Goal: Information Seeking & Learning: Compare options

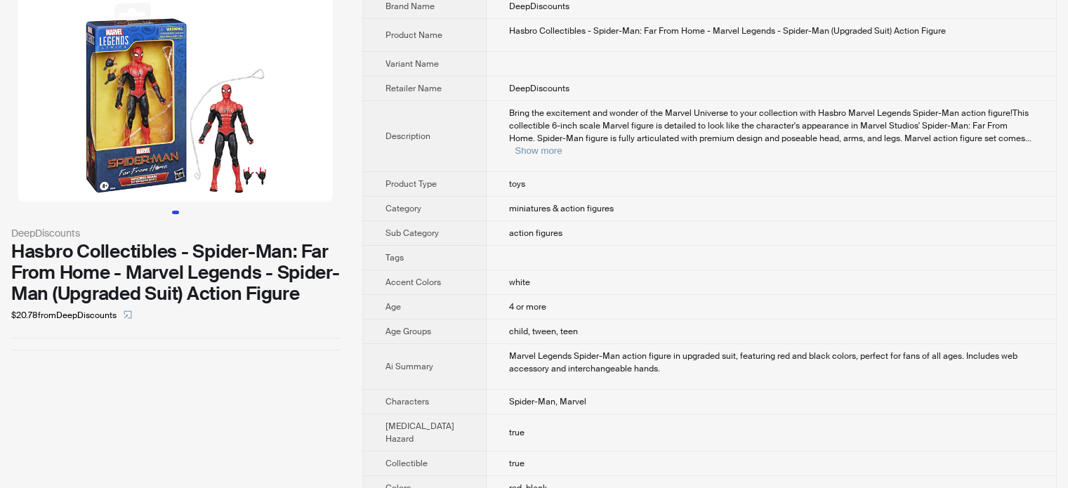
scroll to position [70, 0]
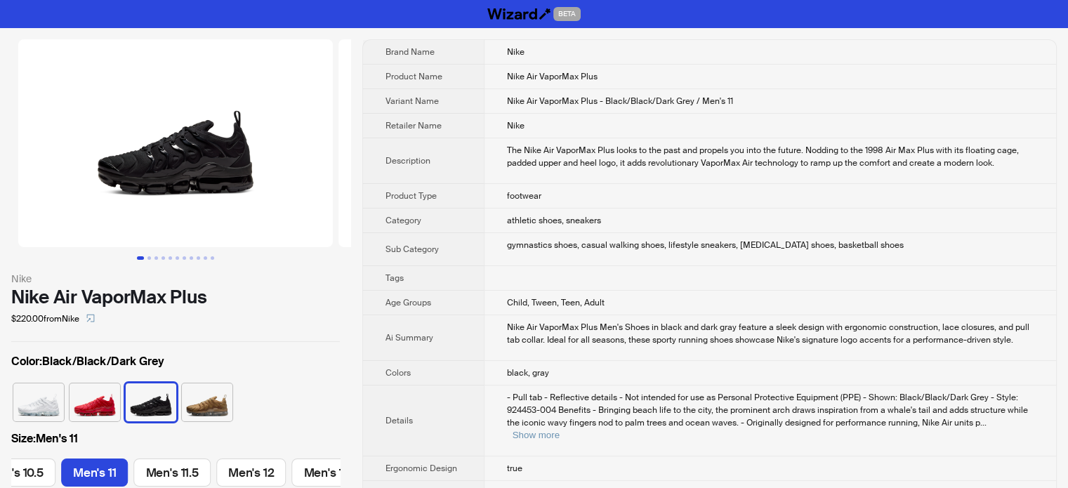
scroll to position [0, 1035]
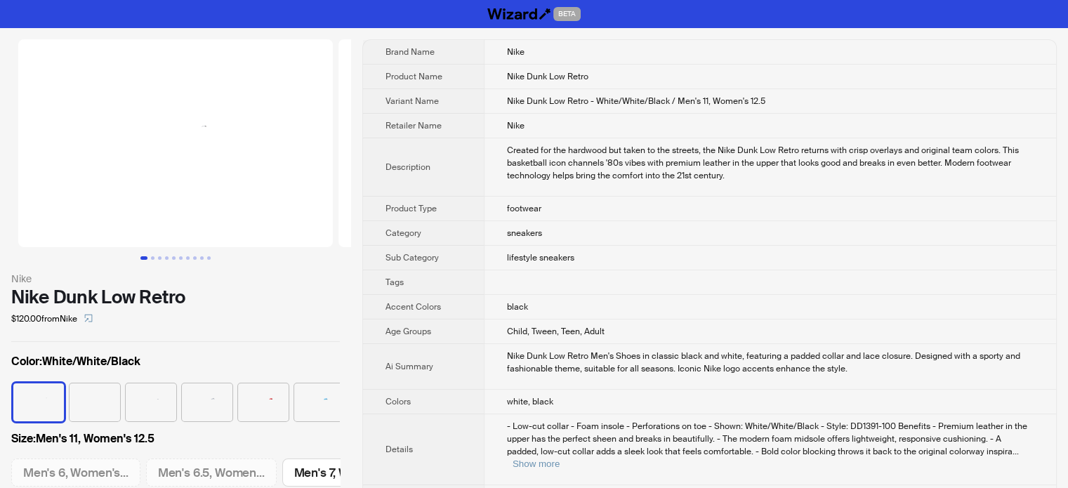
scroll to position [0, 1327]
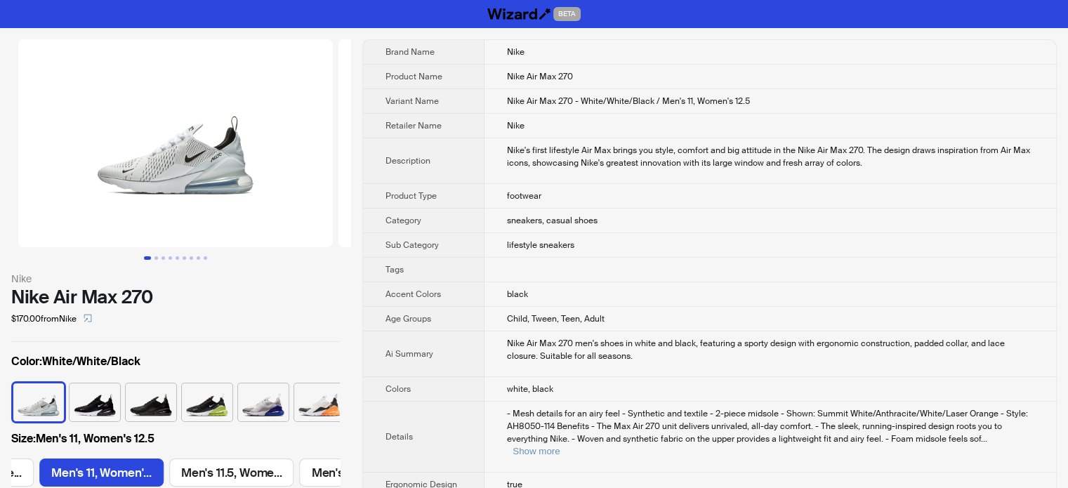
scroll to position [0, 1327]
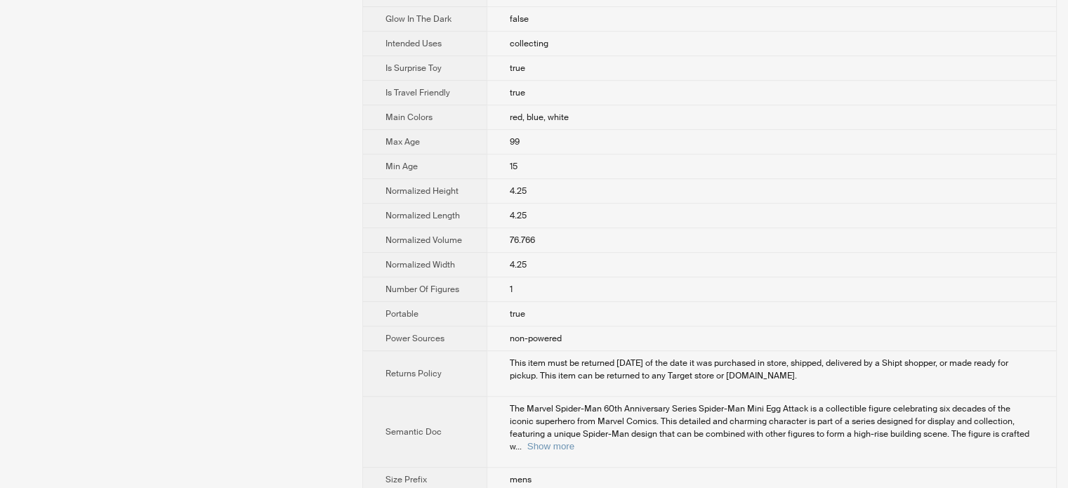
scroll to position [783, 0]
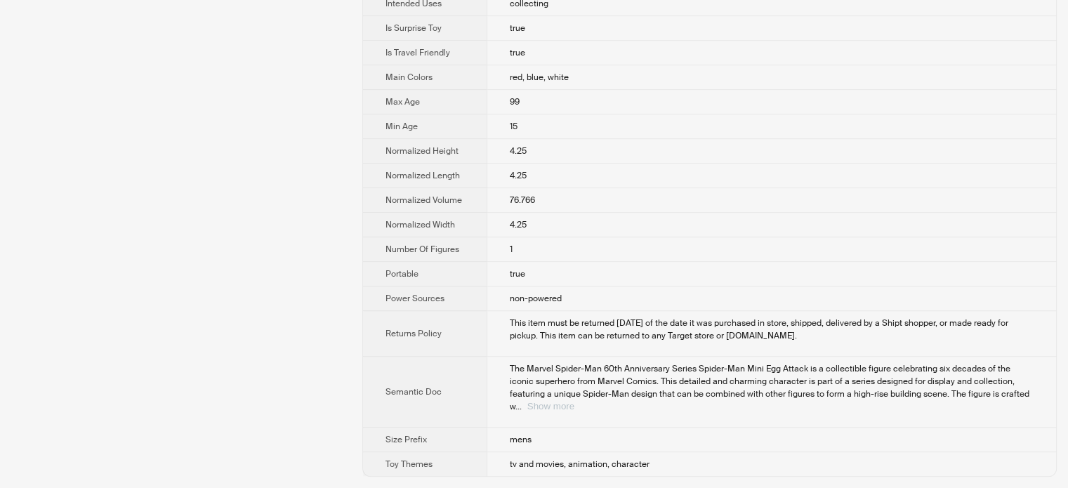
click at [574, 408] on button "Show more" at bounding box center [550, 406] width 47 height 11
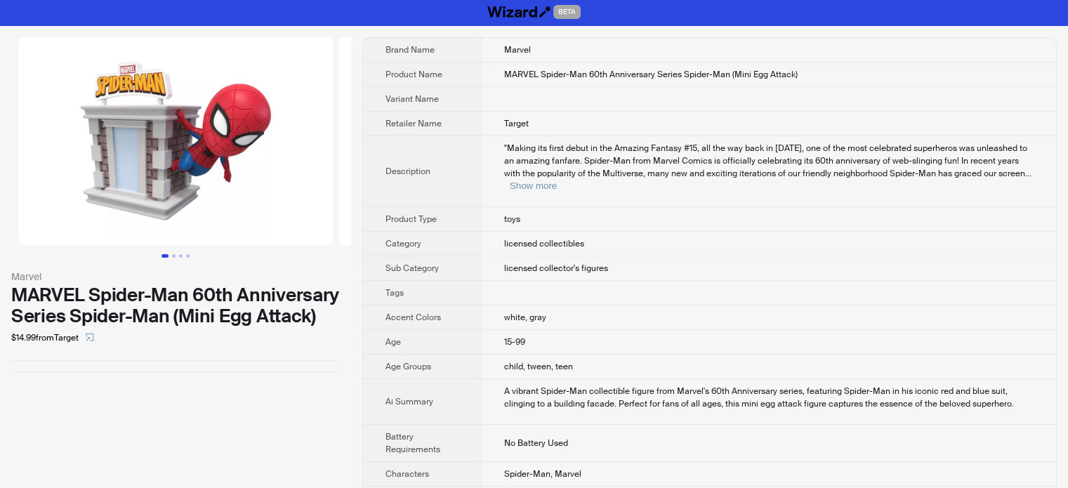
scroll to position [0, 0]
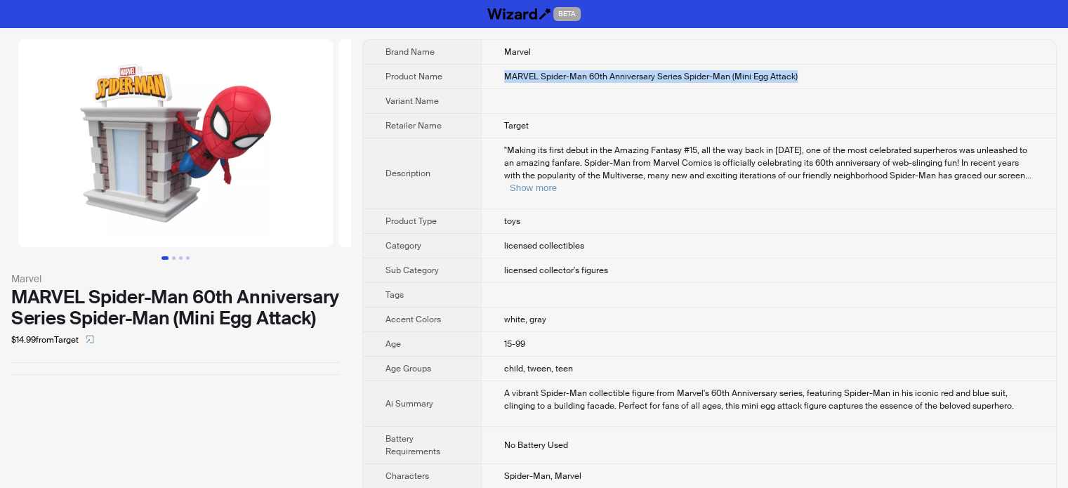
drag, startPoint x: 783, startPoint y: 78, endPoint x: 483, endPoint y: 84, distance: 299.8
click at [483, 84] on td "MARVEL Spider-Man 60th Anniversary Series Spider-Man (Mini Egg Attack)" at bounding box center [768, 77] width 575 height 25
copy span "MARVEL Spider-Man 60th Anniversary Series Spider-Man (Mini Egg Attack)"
click at [550, 105] on td at bounding box center [768, 101] width 575 height 25
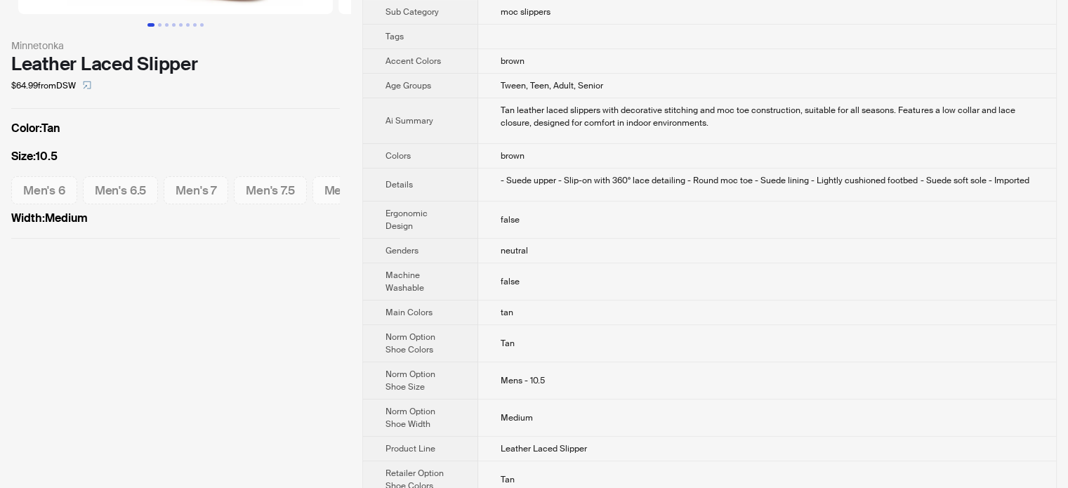
scroll to position [281, 0]
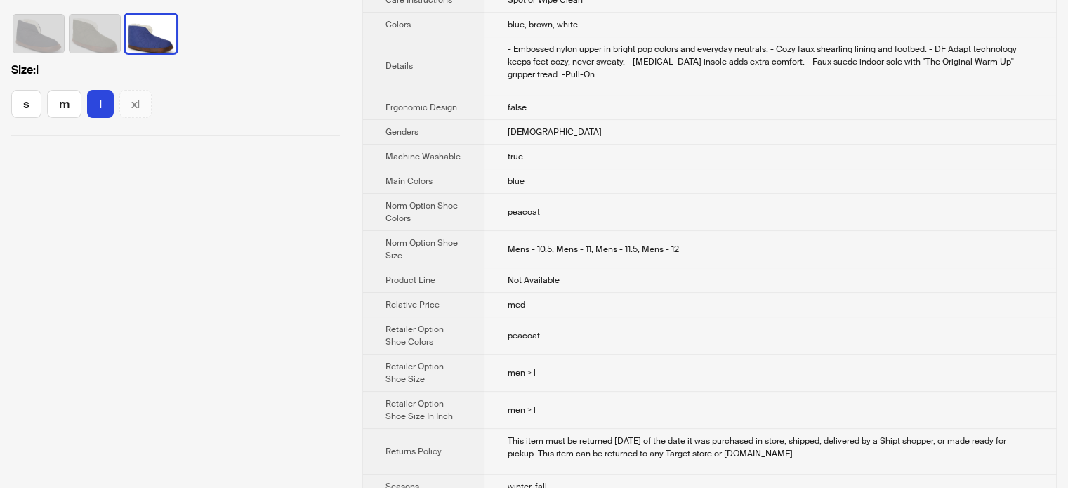
scroll to position [421, 0]
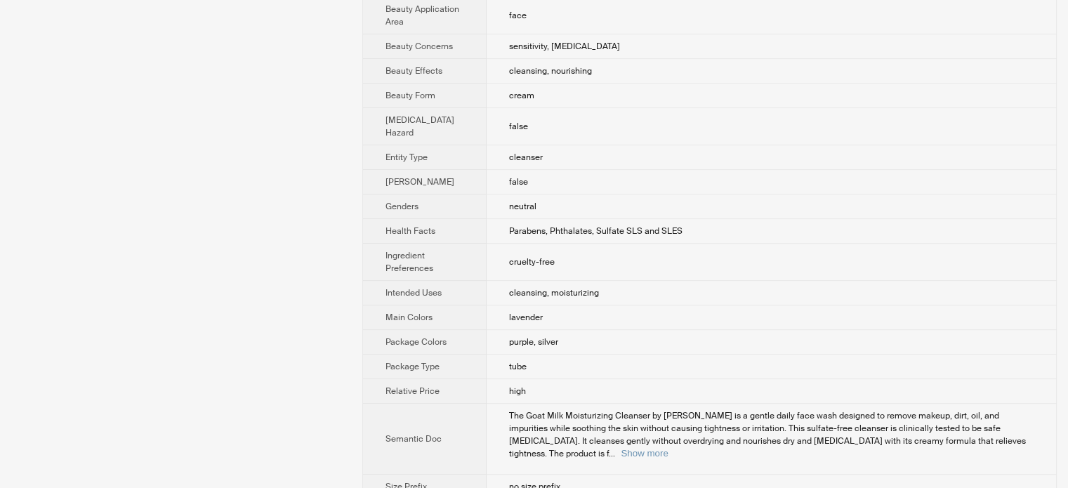
scroll to position [582, 0]
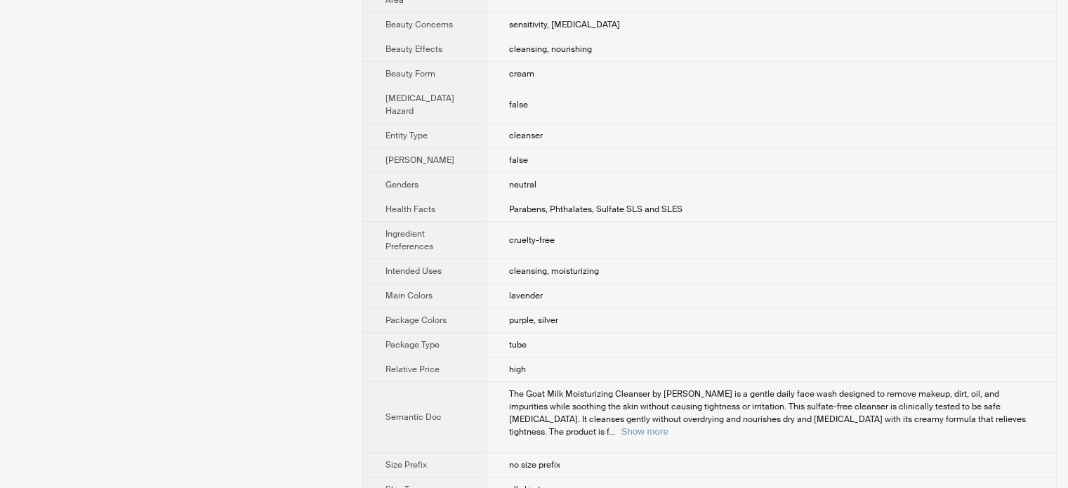
scroll to position [371, 0]
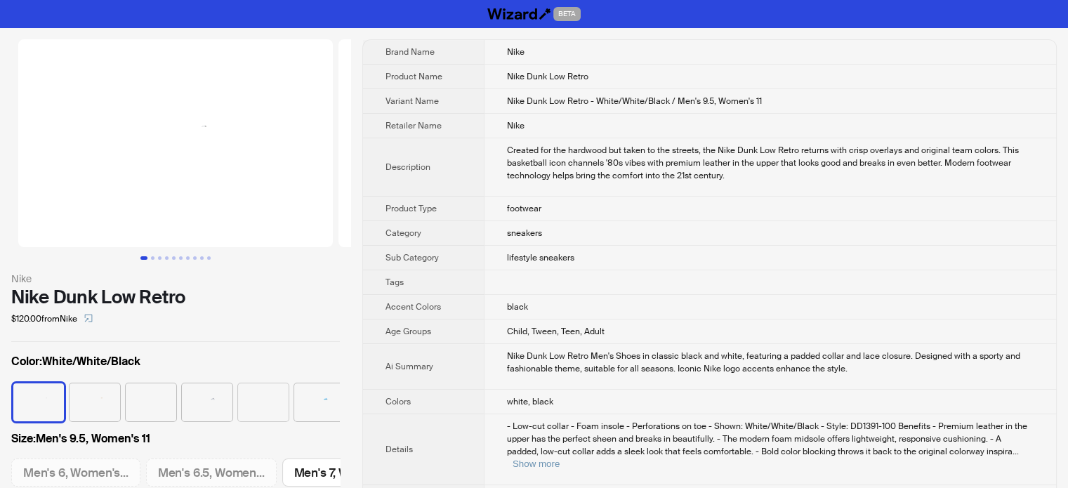
scroll to position [0, 921]
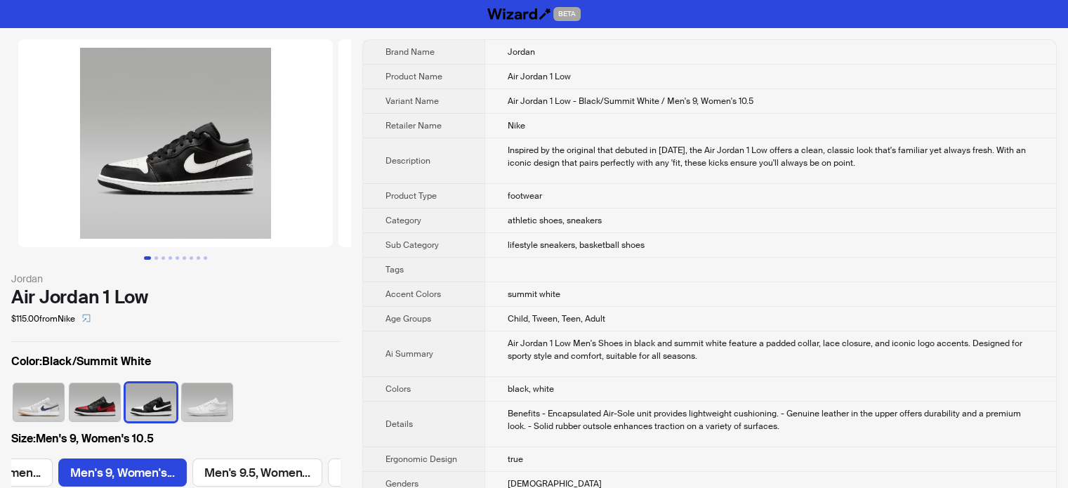
scroll to position [0, 517]
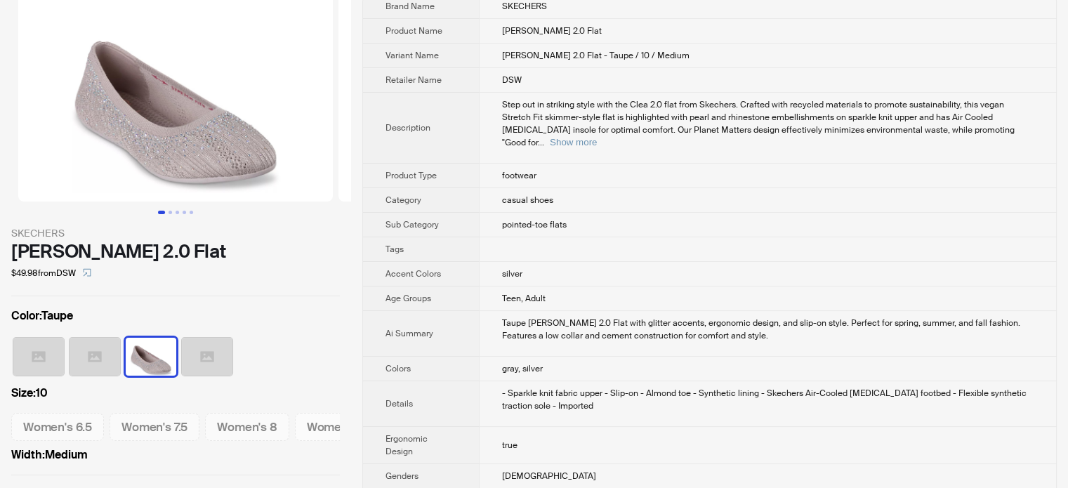
scroll to position [70, 0]
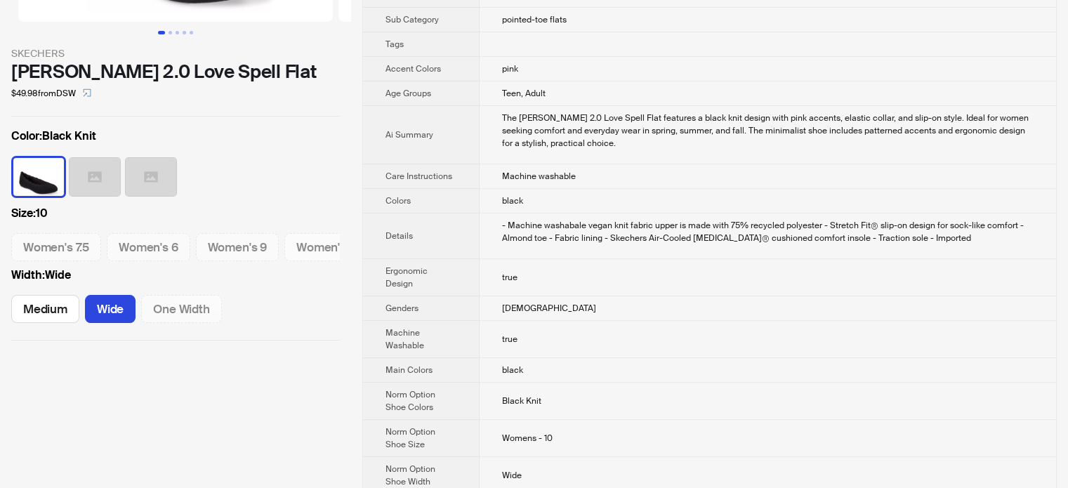
scroll to position [351, 0]
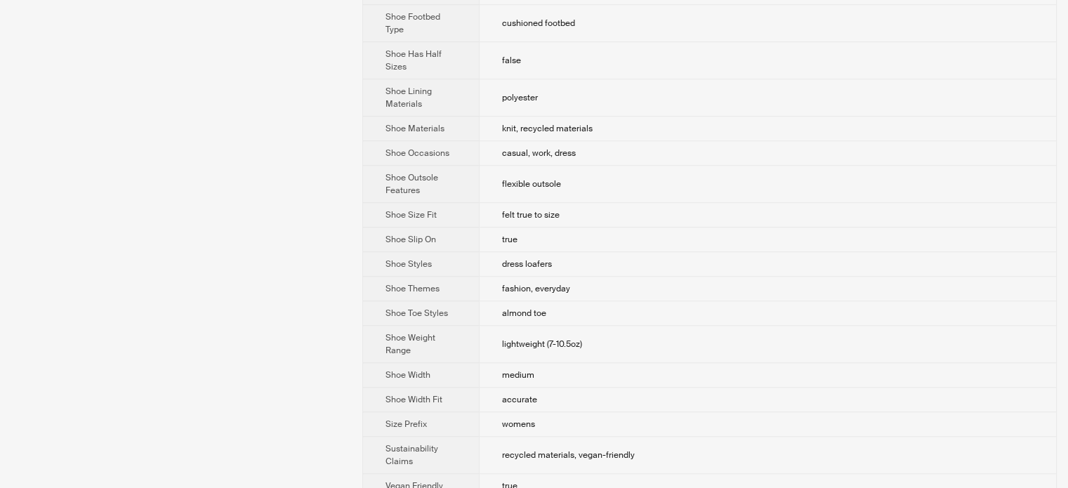
scroll to position [1195, 0]
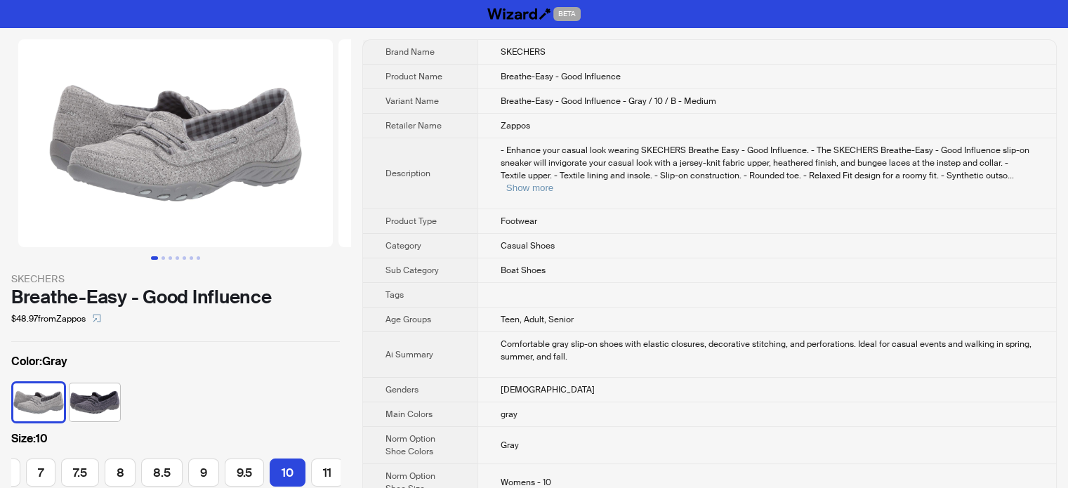
scroll to position [0, 105]
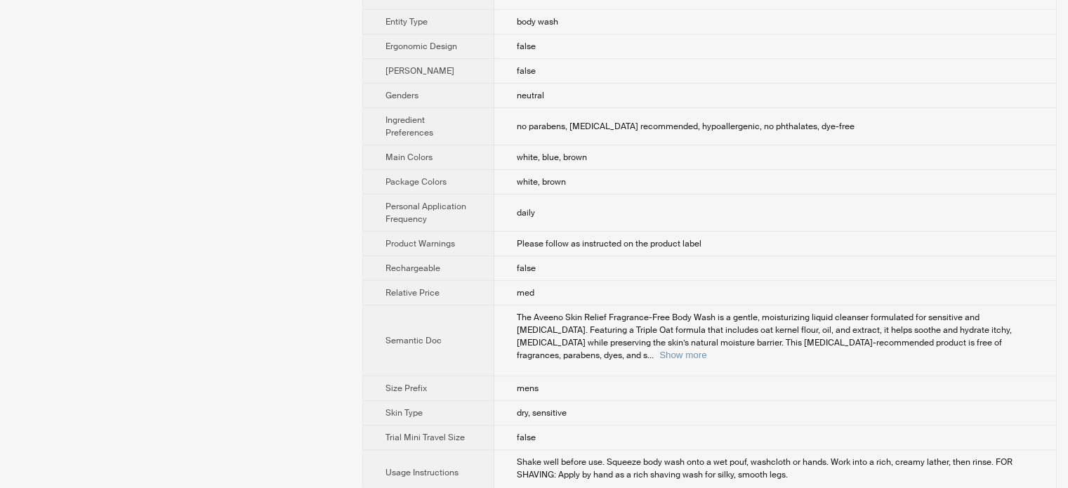
scroll to position [632, 0]
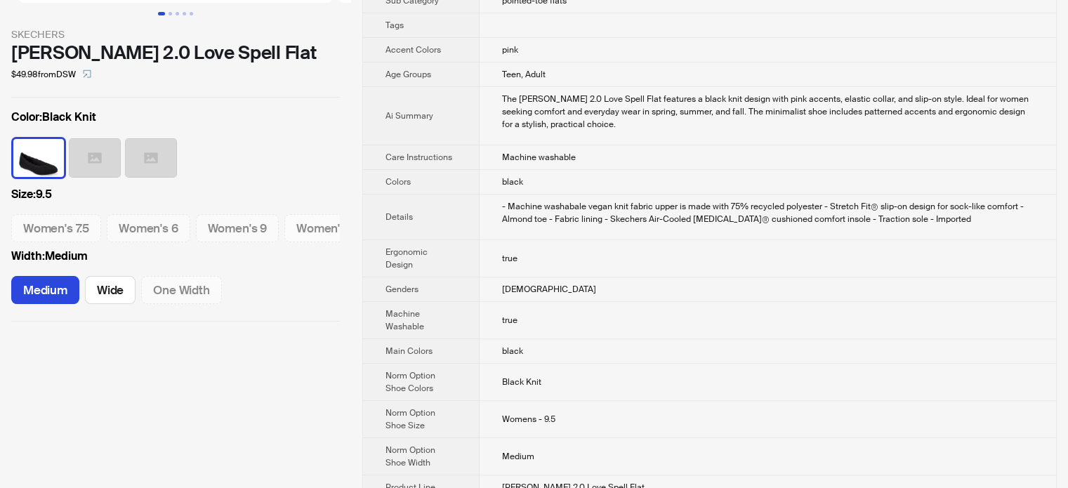
scroll to position [33, 0]
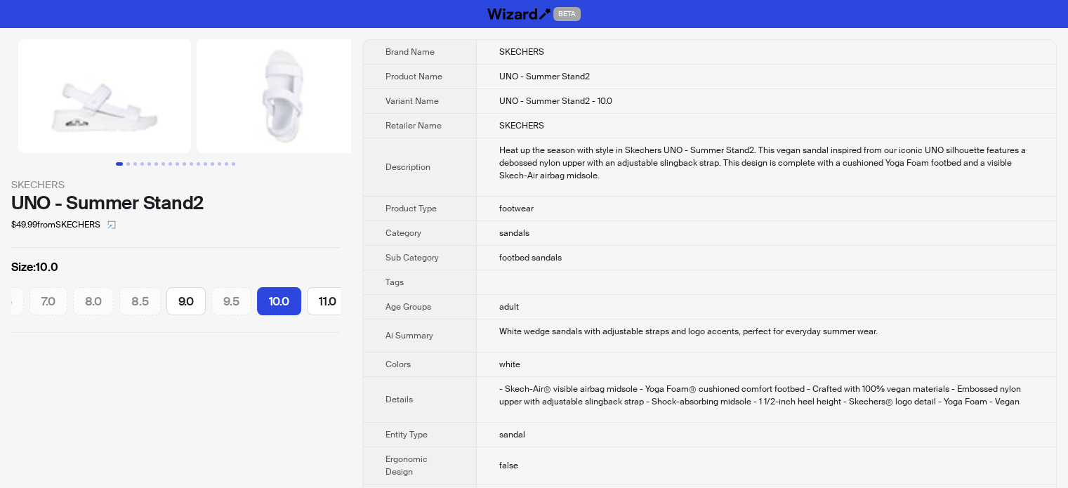
scroll to position [0, 172]
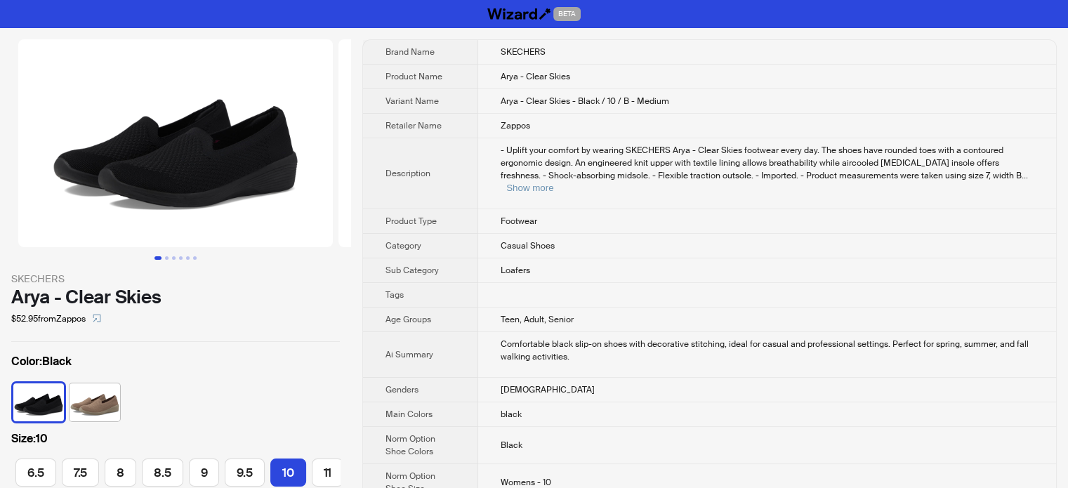
scroll to position [0, 116]
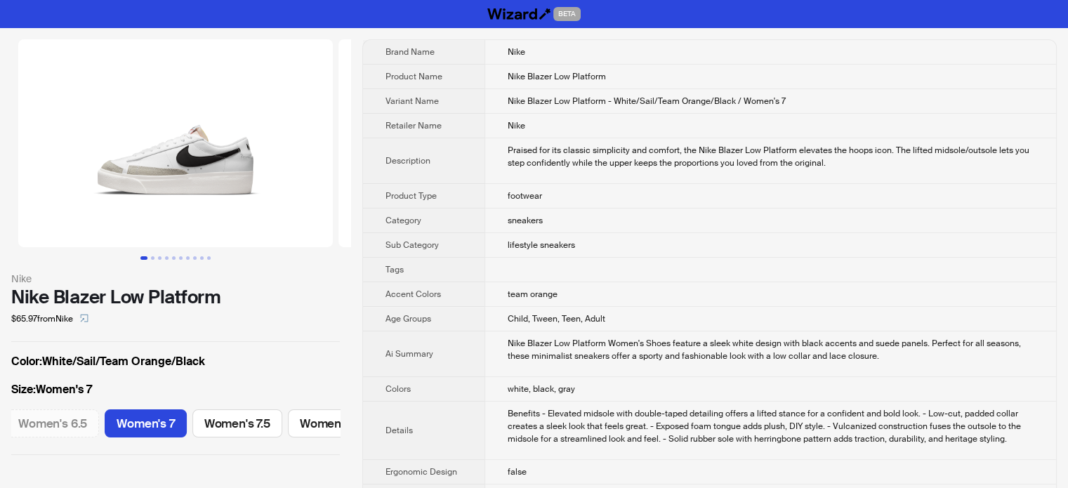
scroll to position [0, 345]
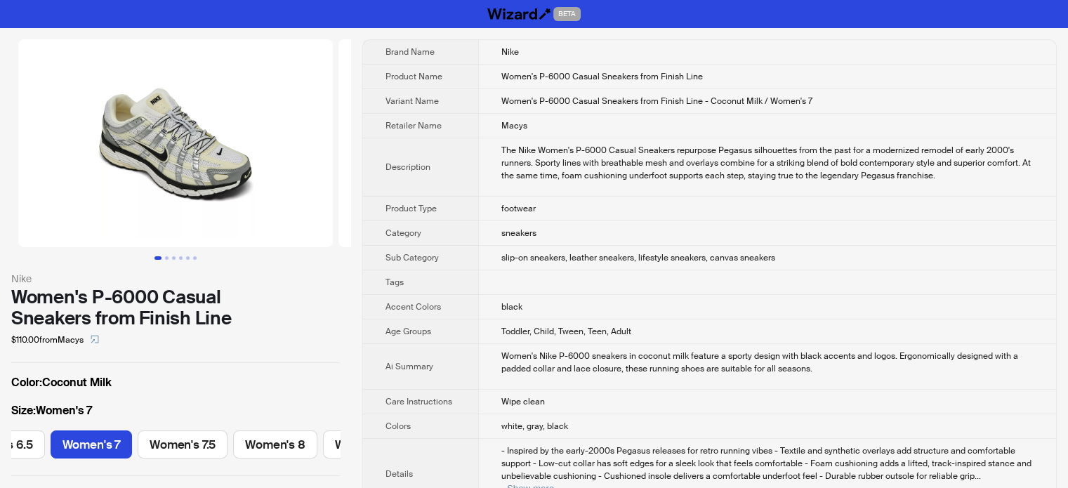
scroll to position [0, 161]
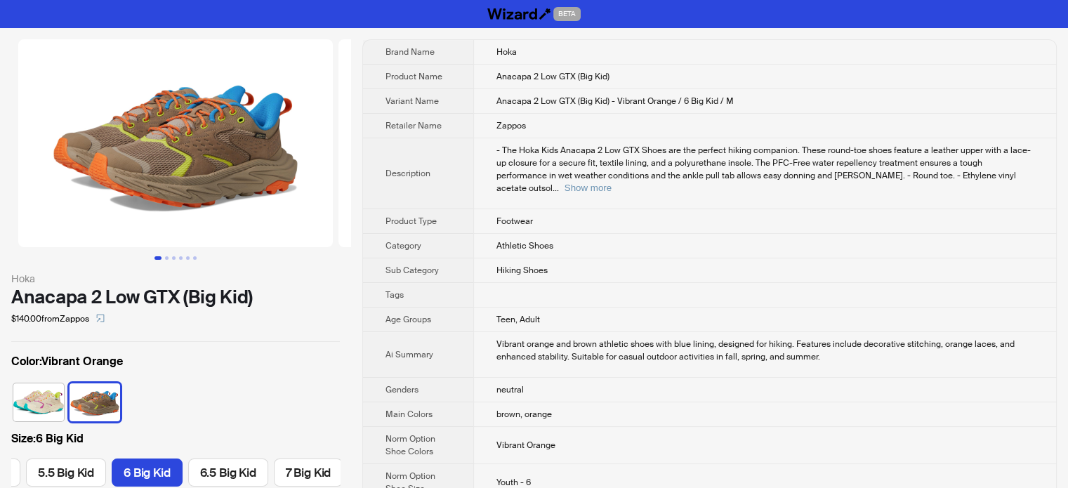
scroll to position [0, 140]
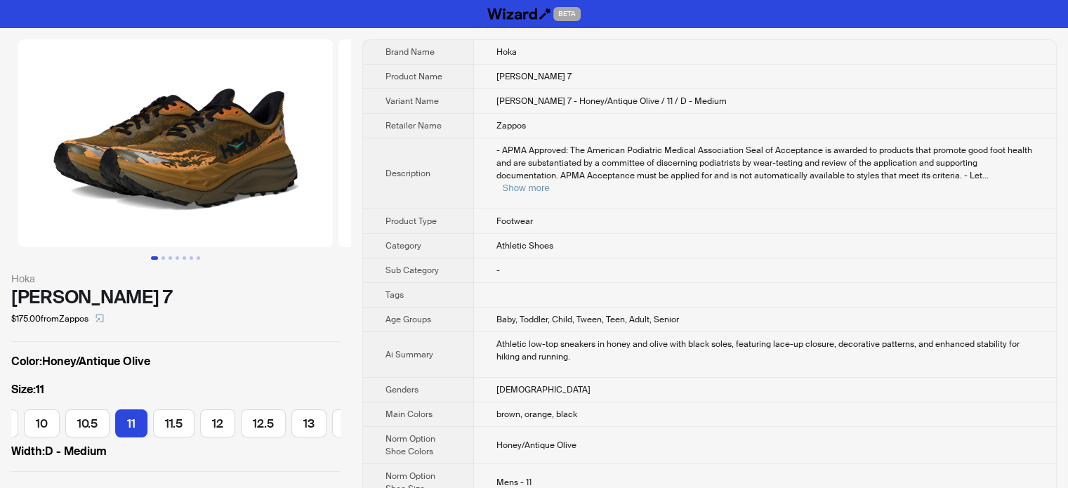
scroll to position [0, 295]
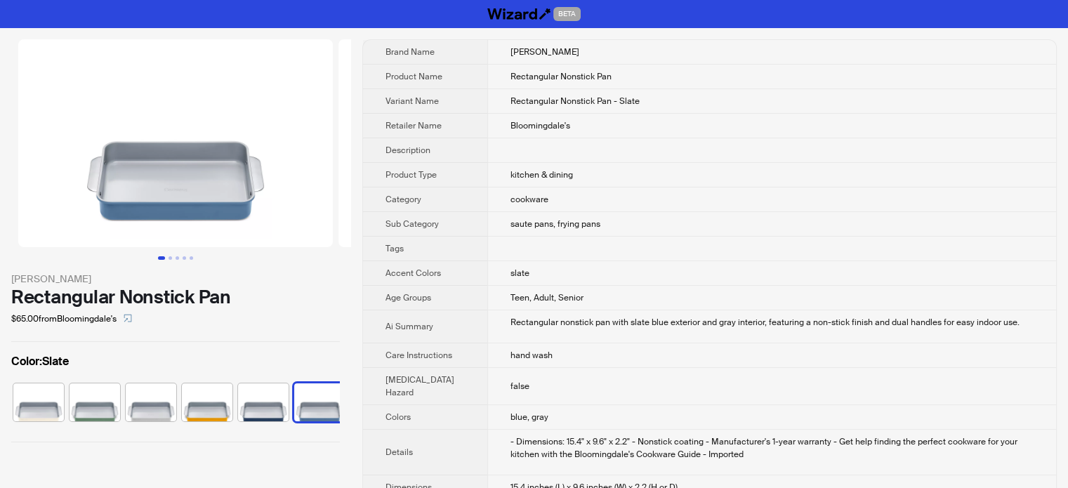
scroll to position [0, 65]
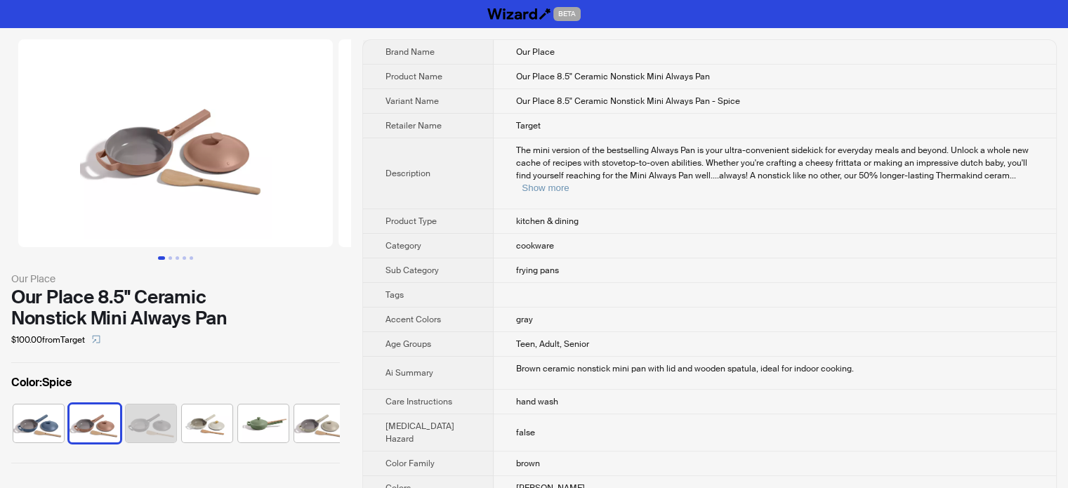
scroll to position [0, 8]
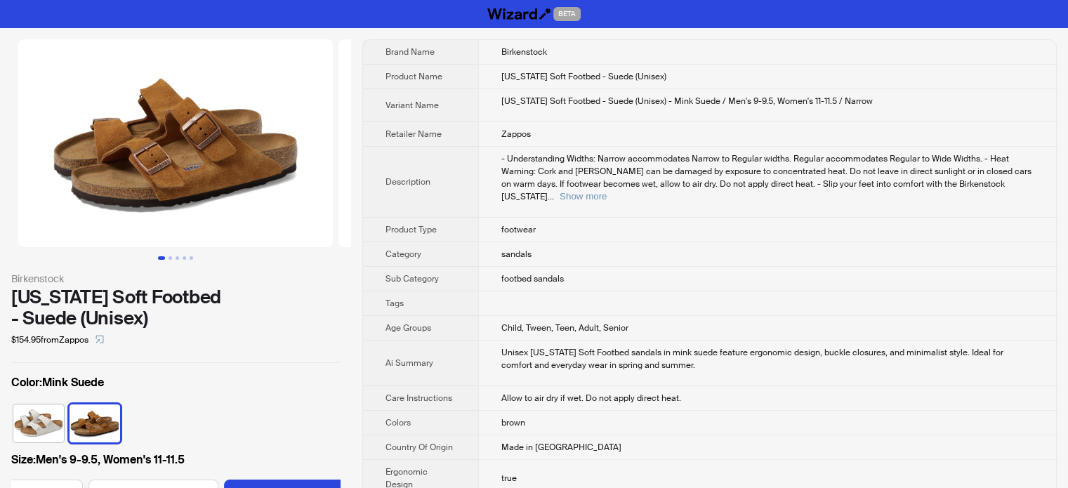
scroll to position [0, 519]
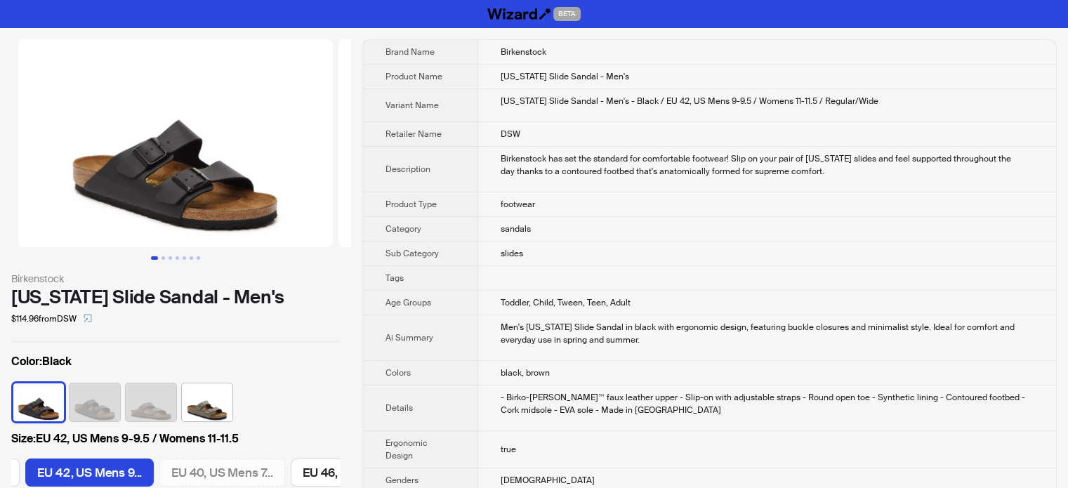
scroll to position [0, 385]
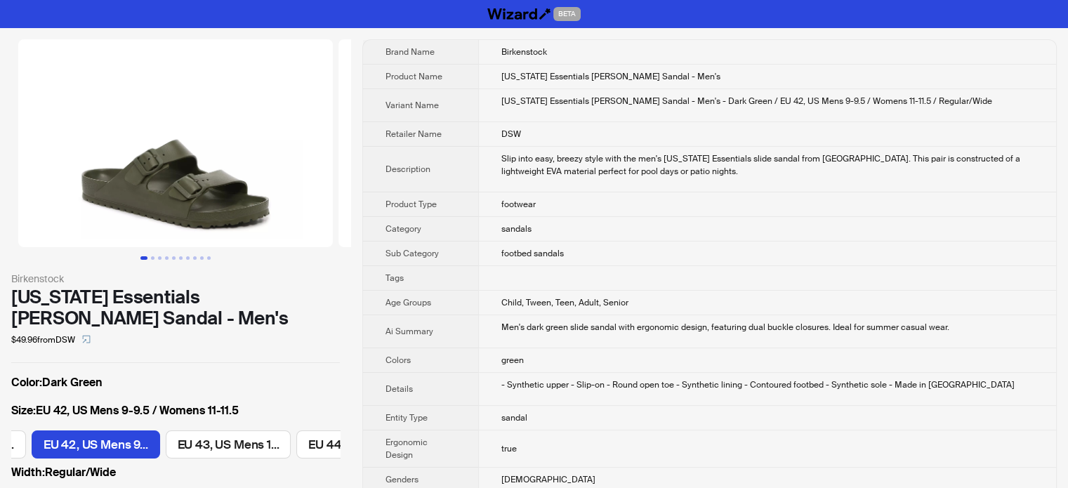
scroll to position [0, 112]
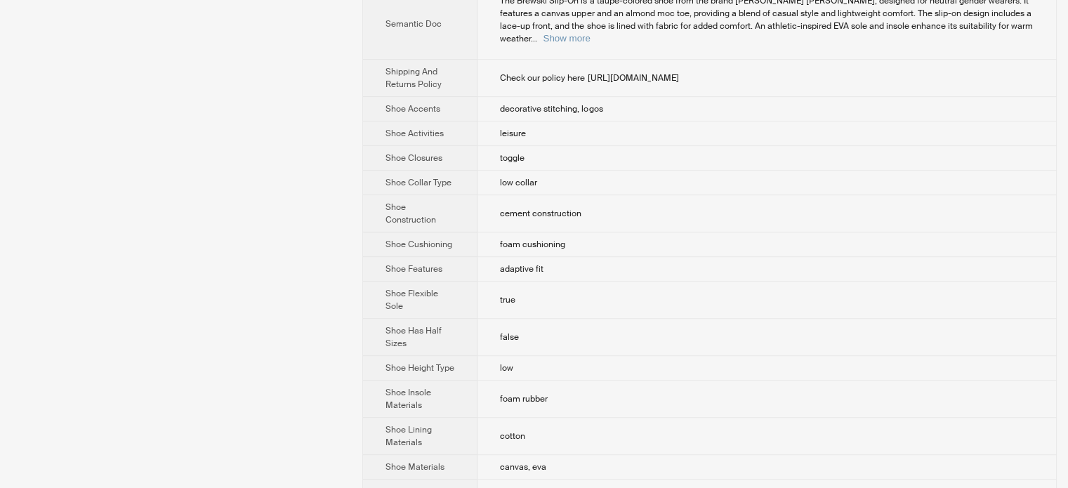
scroll to position [842, 0]
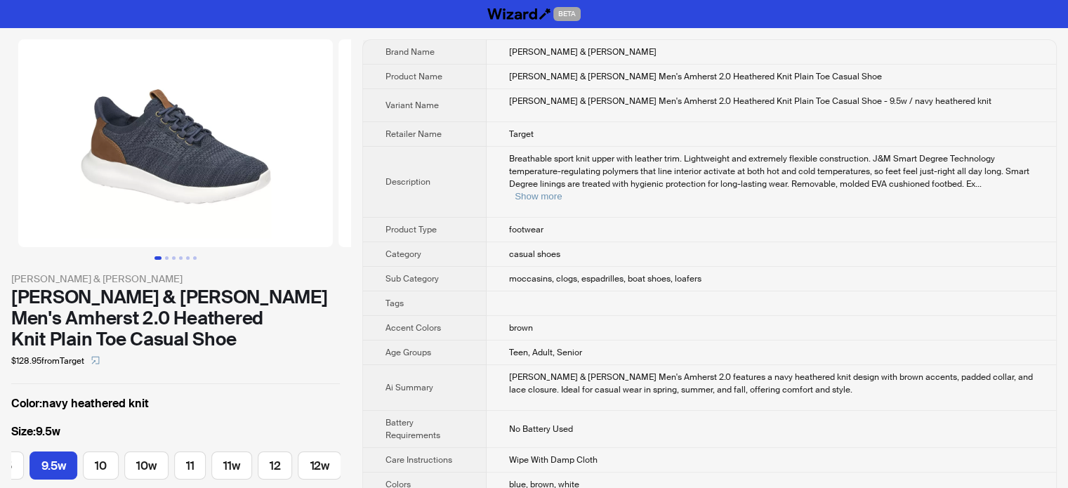
scroll to position [0, 609]
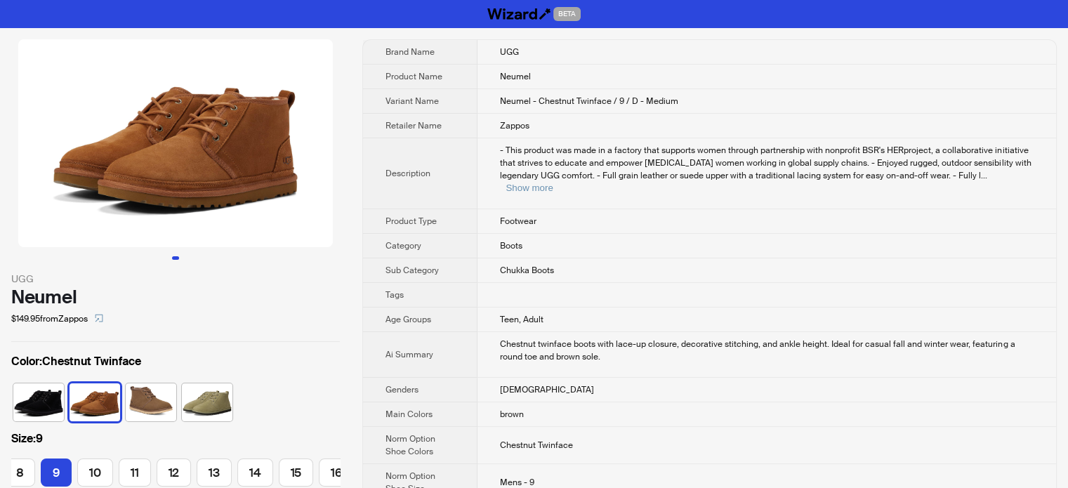
scroll to position [0, 121]
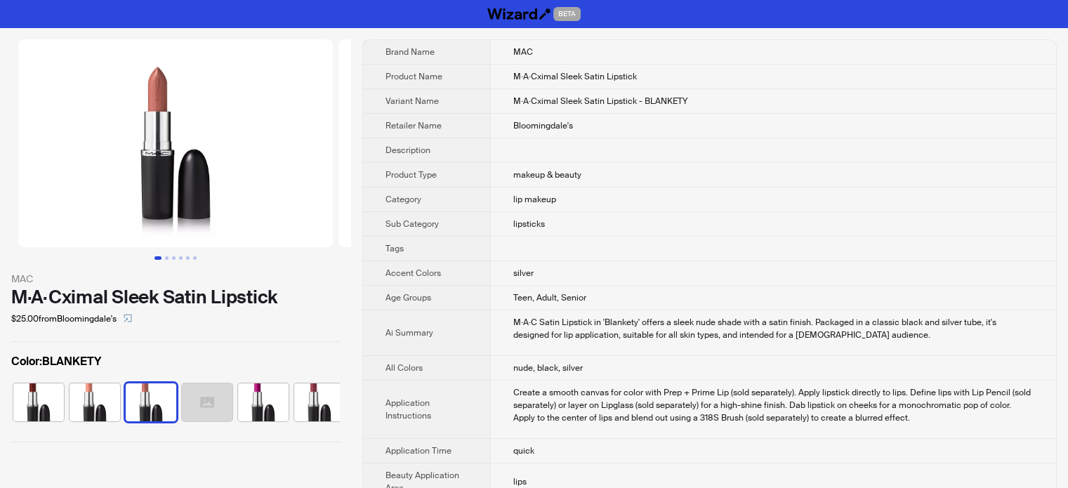
scroll to position [0, 92]
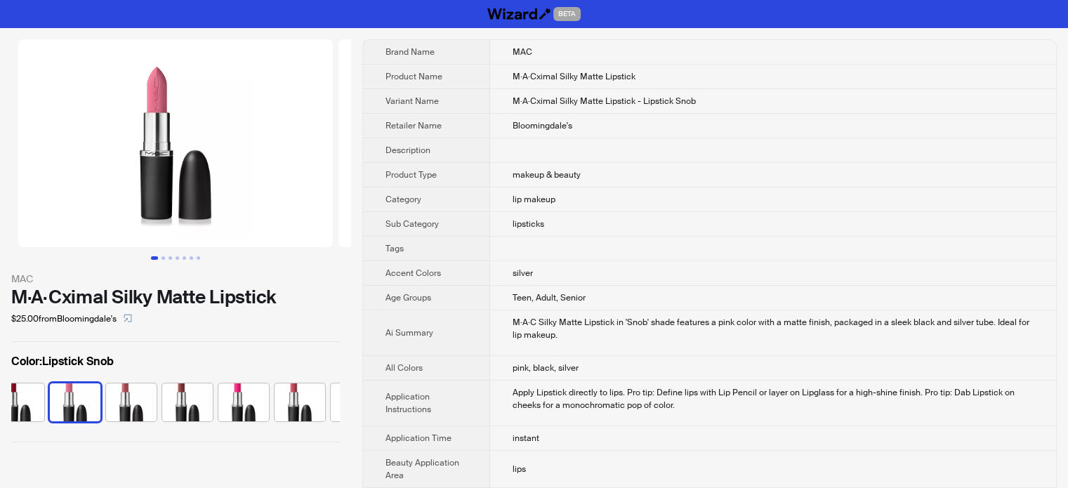
scroll to position [0, 1159]
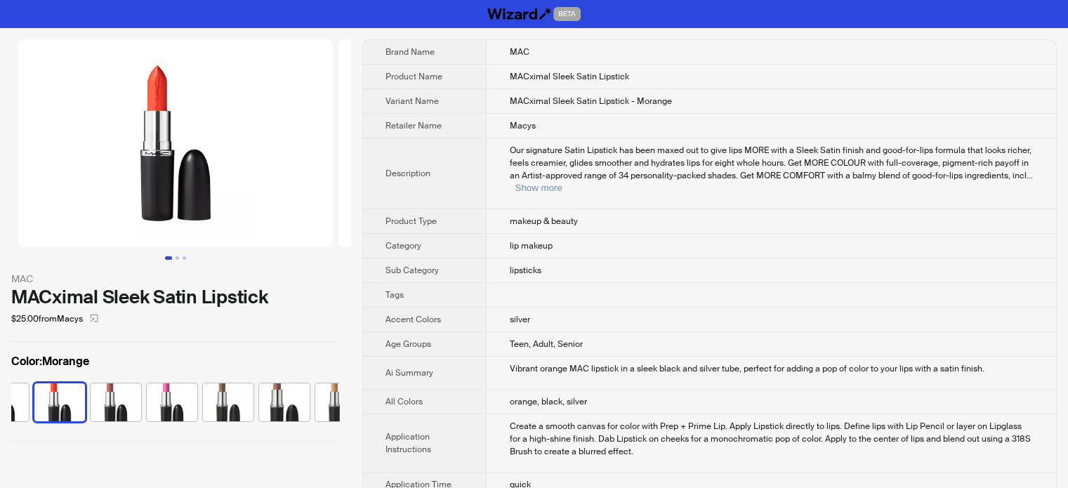
scroll to position [0, 1552]
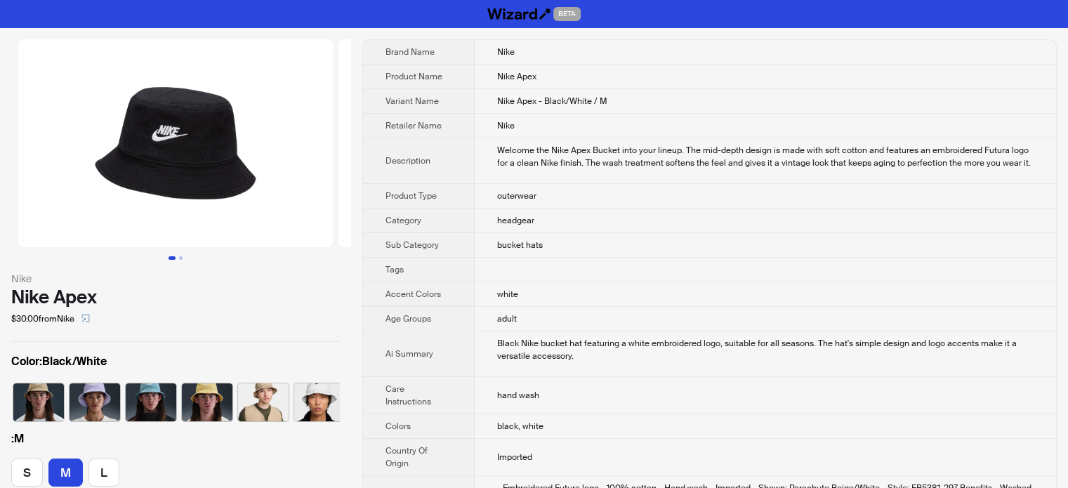
scroll to position [0, 65]
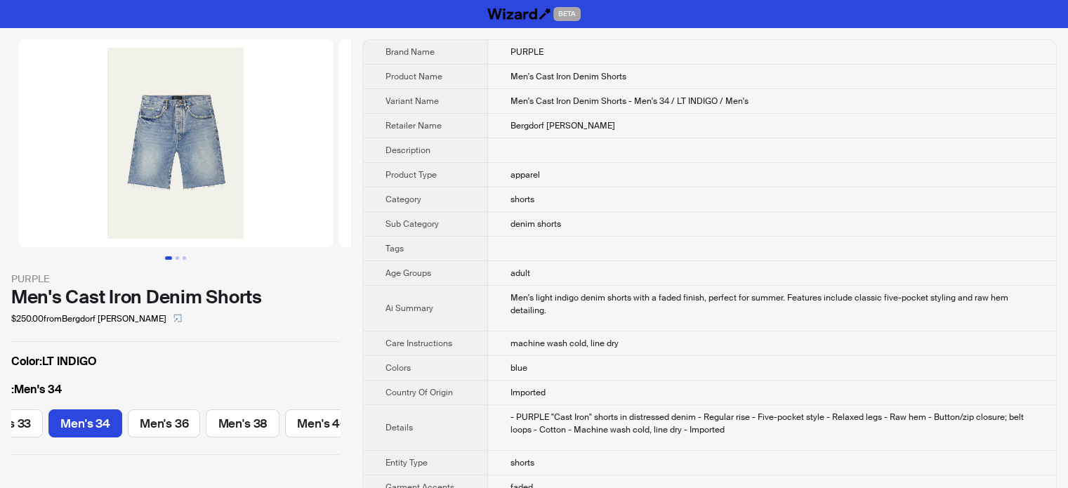
scroll to position [856, 0]
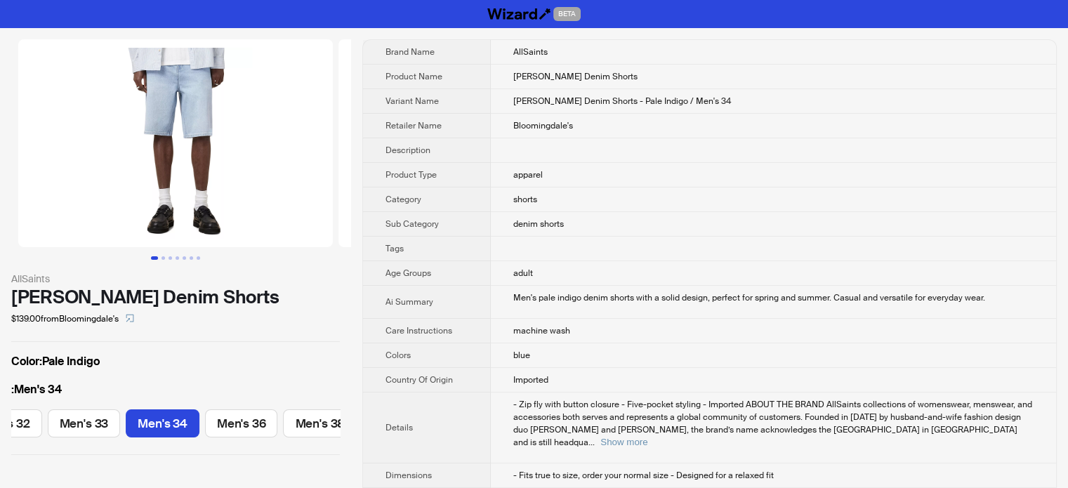
scroll to position [856, 0]
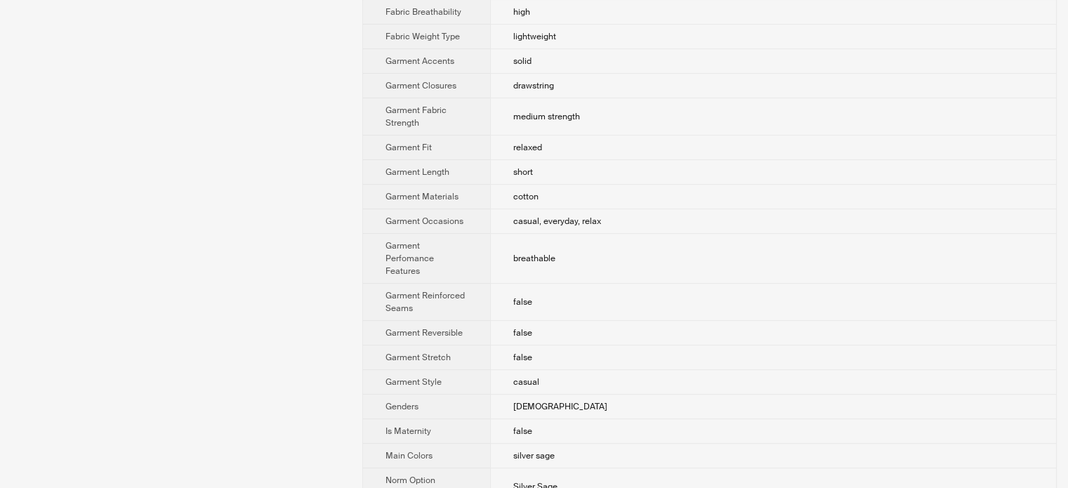
scroll to position [632, 0]
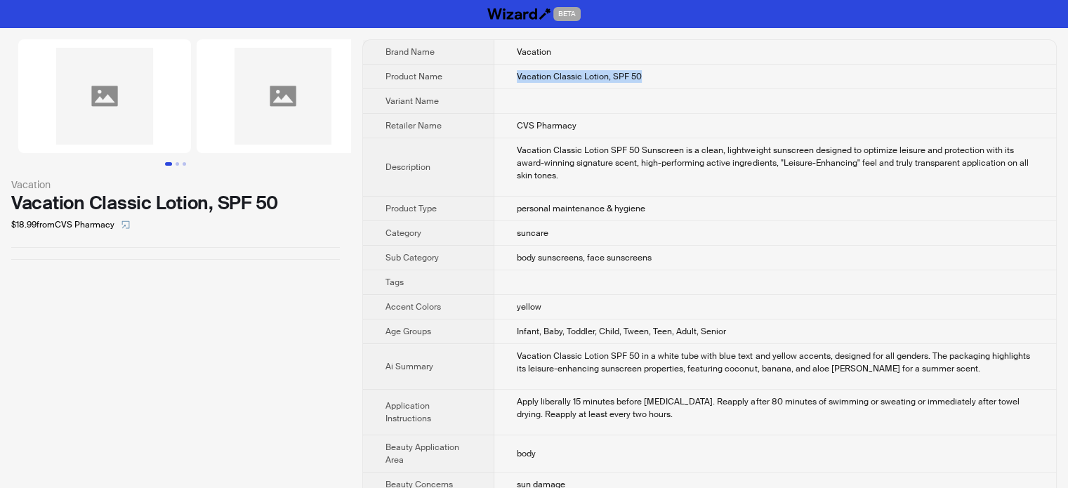
drag, startPoint x: 636, startPoint y: 67, endPoint x: 496, endPoint y: 83, distance: 141.3
click at [496, 83] on td "Vacation Classic Lotion, SPF 50" at bounding box center [775, 77] width 562 height 25
copy span "Vacation Classic Lotion, SPF 50"
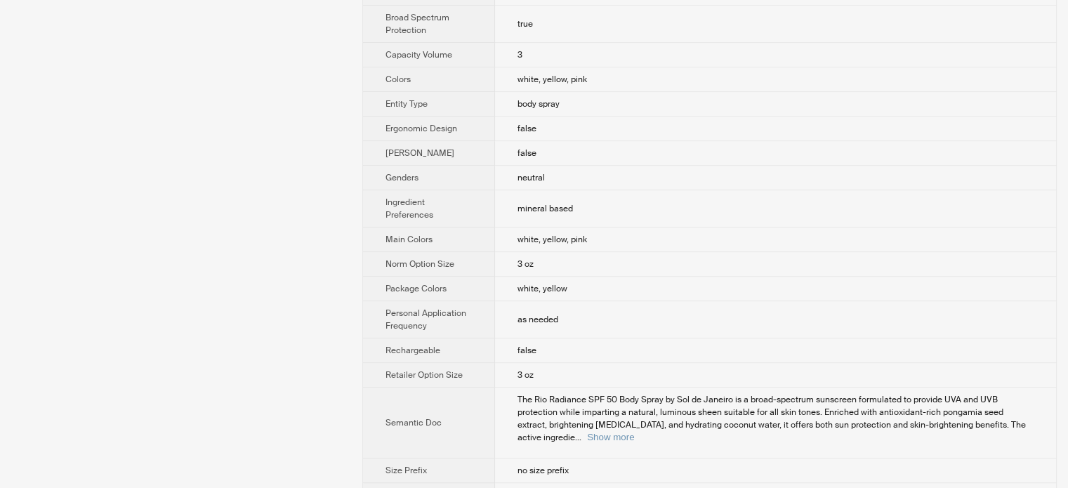
scroll to position [384, 0]
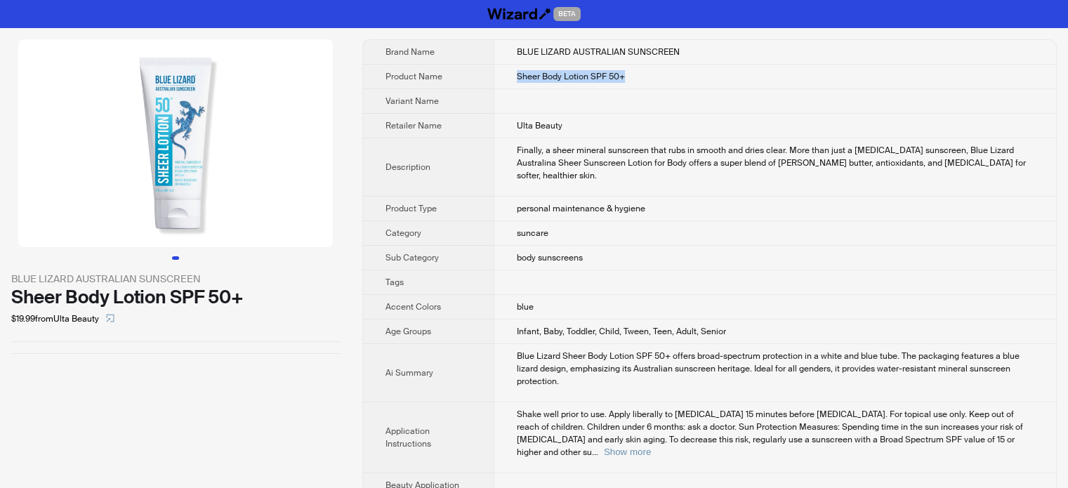
drag, startPoint x: 618, startPoint y: 76, endPoint x: 505, endPoint y: 77, distance: 113.7
click at [505, 77] on td "Sheer Body Lotion SPF 50+" at bounding box center [774, 77] width 562 height 25
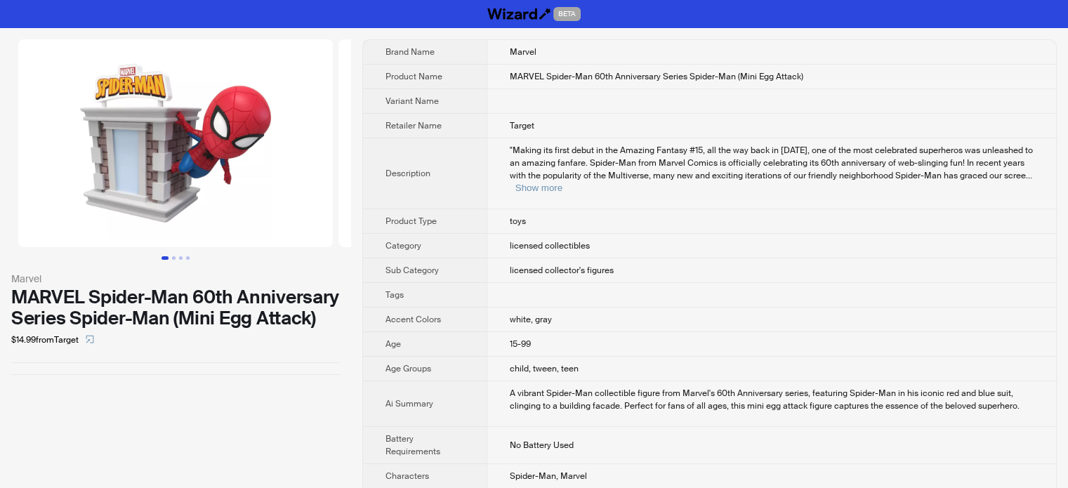
click at [207, 187] on img at bounding box center [175, 143] width 314 height 208
click at [94, 340] on icon "select" at bounding box center [90, 339] width 8 height 8
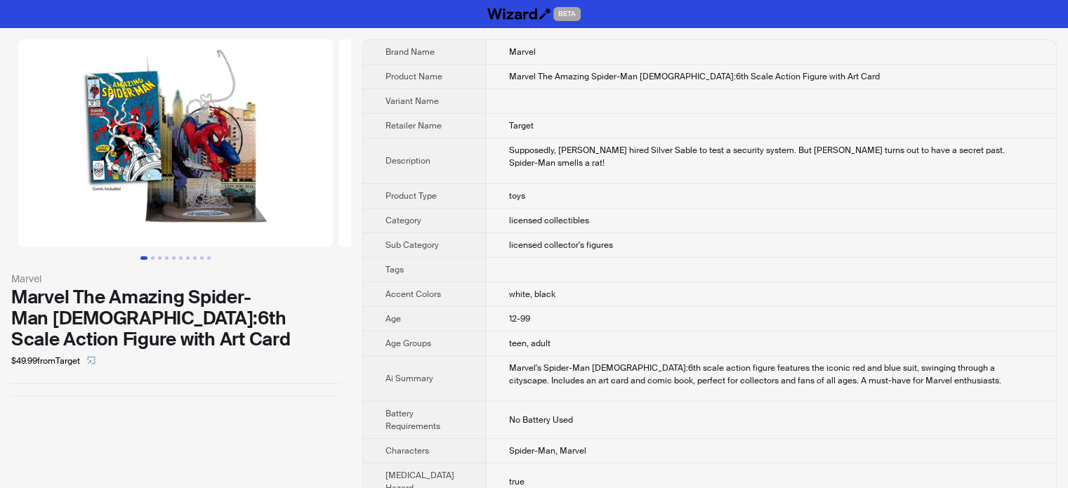
click at [153, 117] on img at bounding box center [175, 143] width 314 height 208
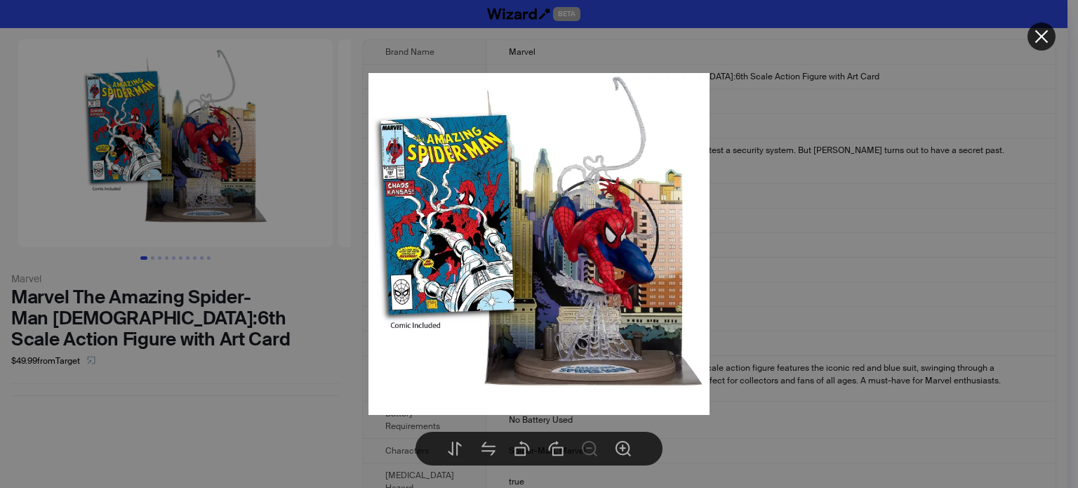
click at [98, 338] on div at bounding box center [539, 244] width 1078 height 488
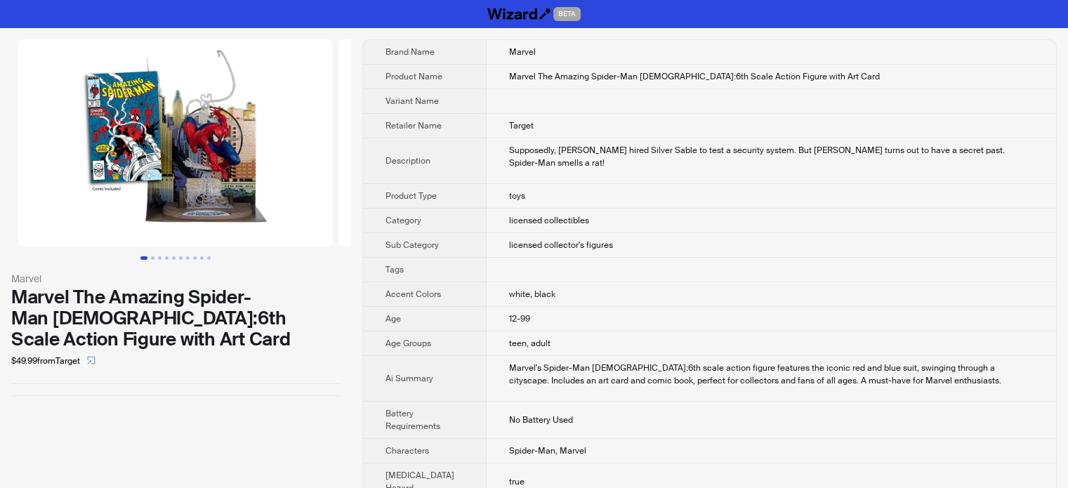
drag, startPoint x: 98, startPoint y: 336, endPoint x: 110, endPoint y: 305, distance: 33.1
click at [95, 356] on icon "select" at bounding box center [91, 360] width 8 height 8
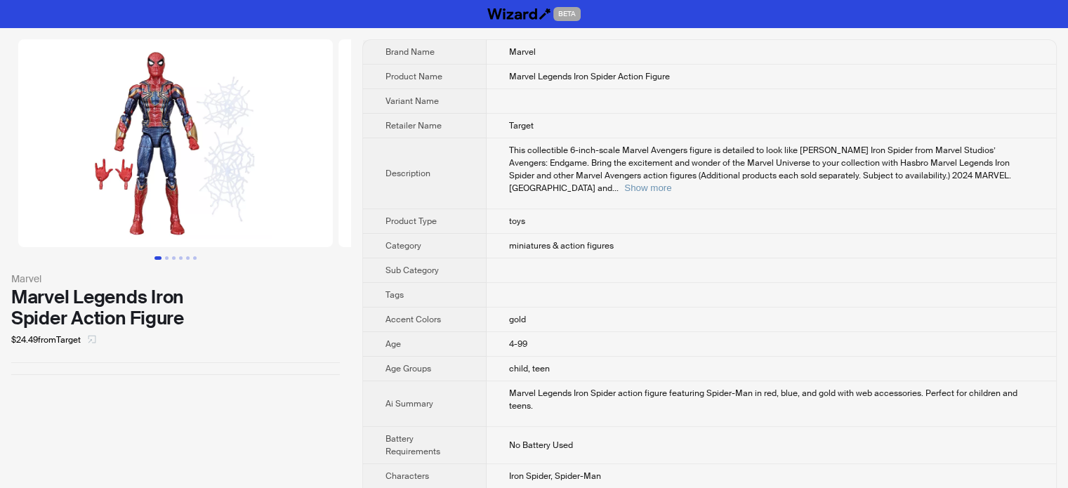
click at [96, 339] on icon "select" at bounding box center [92, 339] width 8 height 8
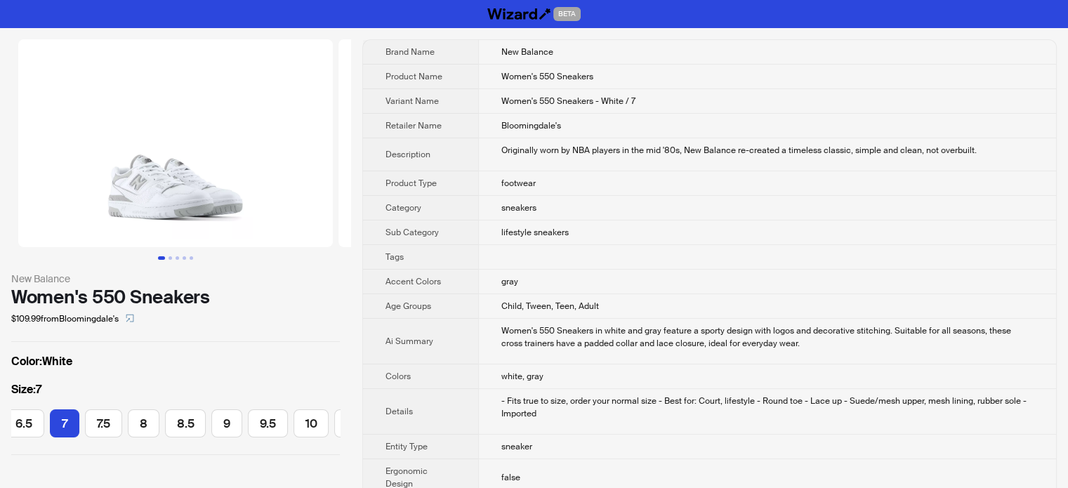
scroll to position [0, 140]
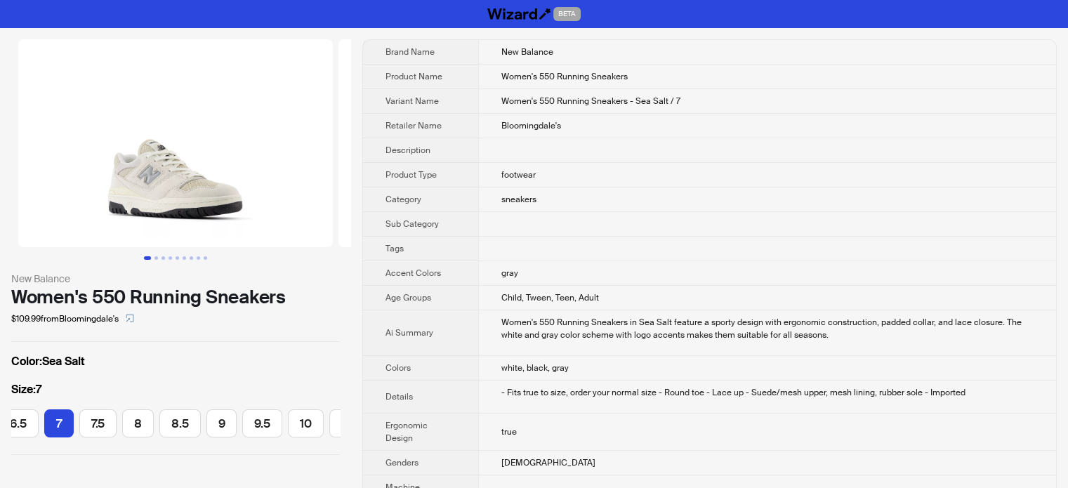
scroll to position [0, 104]
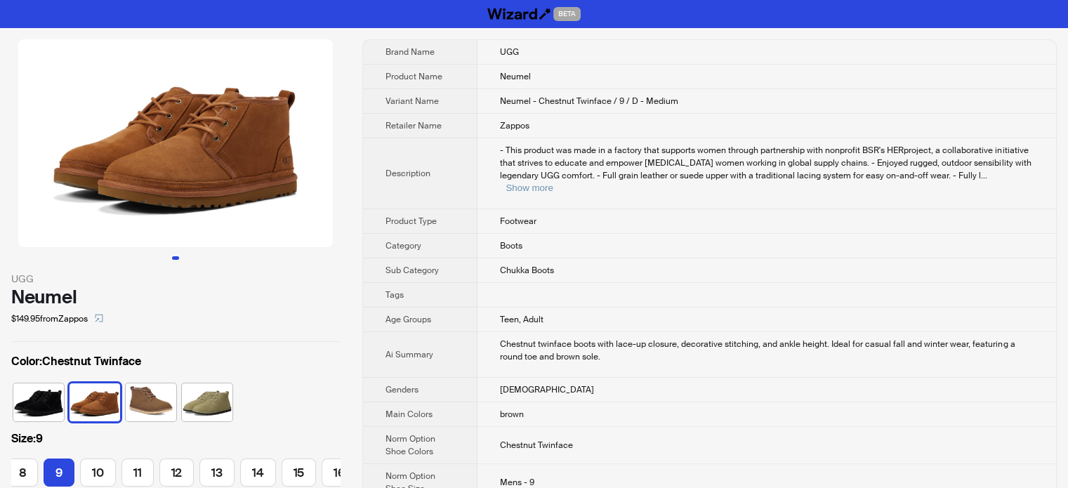
scroll to position [0, 121]
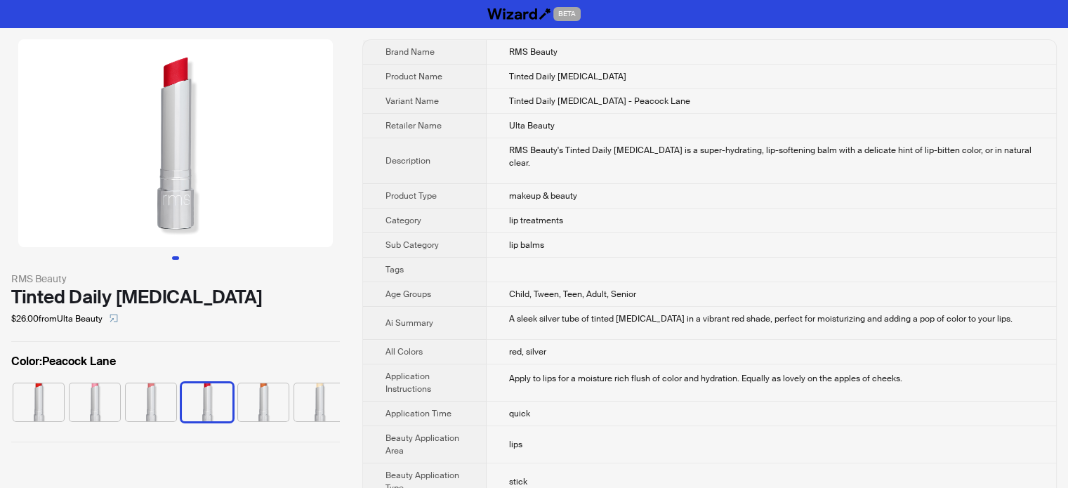
scroll to position [0, 65]
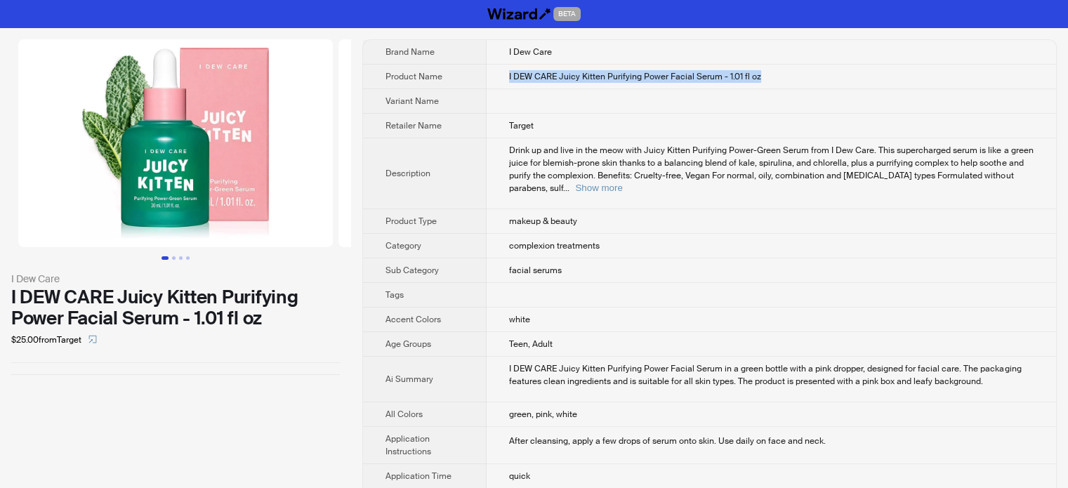
drag, startPoint x: 771, startPoint y: 76, endPoint x: 493, endPoint y: 81, distance: 278.7
click at [493, 81] on td "I DEW CARE Juicy Kitten Purifying Power Facial Serum - 1.01 fl oz" at bounding box center [770, 77] width 569 height 25
copy span "I DEW CARE Juicy Kitten Purifying Power Facial Serum - 1.01 fl oz"
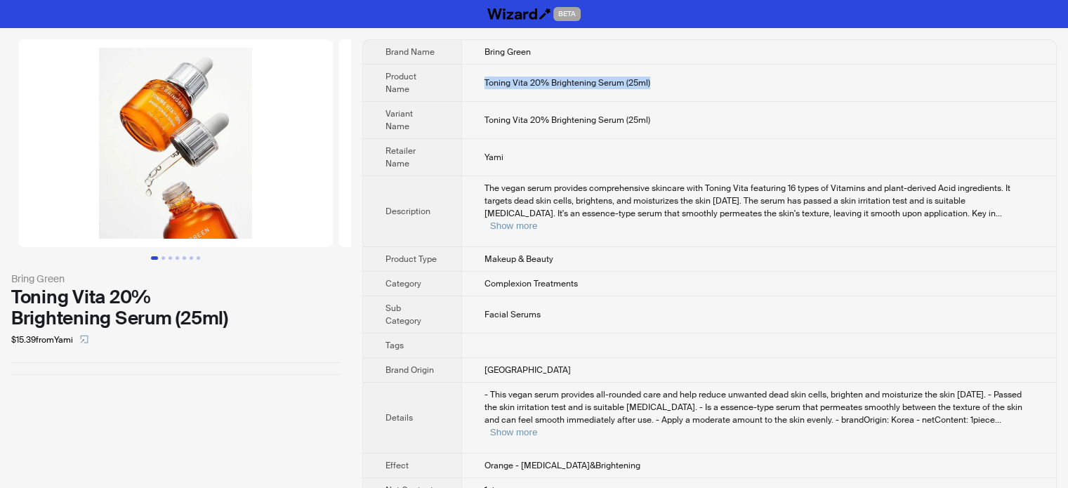
drag, startPoint x: 674, startPoint y: 91, endPoint x: 470, endPoint y: 92, distance: 204.3
click at [470, 92] on td "Toning Vita 20% Brightening Serum (25ml)" at bounding box center [758, 83] width 595 height 37
copy span "Toning Vita 20% Brightening Serum (25ml)"
